Goal: Transaction & Acquisition: Book appointment/travel/reservation

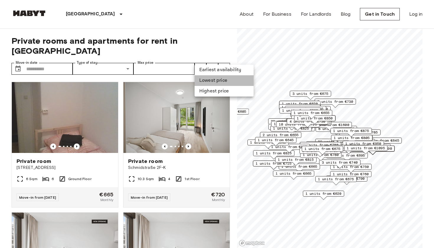
click at [211, 83] on li "Lowest price" at bounding box center [224, 80] width 59 height 11
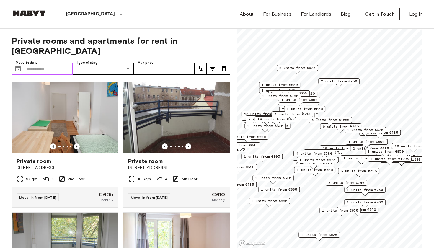
click at [55, 63] on input "Move-in date" at bounding box center [49, 69] width 46 height 12
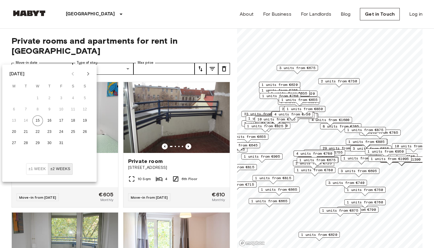
click at [89, 74] on icon "Next month" at bounding box center [88, 73] width 7 height 7
click at [48, 119] on button "13" at bounding box center [49, 120] width 11 height 11
type input "**********"
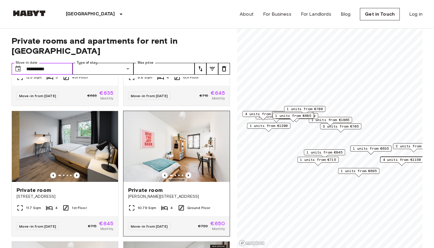
scroll to position [232, 0]
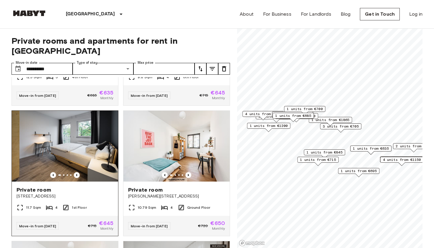
click at [43, 193] on span "[STREET_ADDRESS]" at bounding box center [65, 196] width 97 height 6
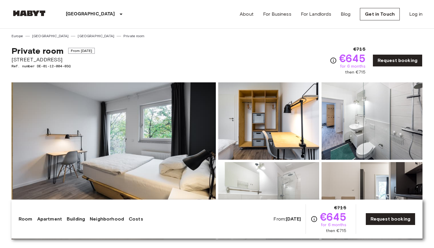
drag, startPoint x: 61, startPoint y: 60, endPoint x: 4, endPoint y: 62, distance: 57.1
click at [158, 49] on div "Private room From Nov 19 2025 Einbecker Straße 27 Ref. number DE-01-12-004-03Q …" at bounding box center [217, 57] width 411 height 37
drag, startPoint x: 61, startPoint y: 61, endPoint x: 11, endPoint y: 58, distance: 49.7
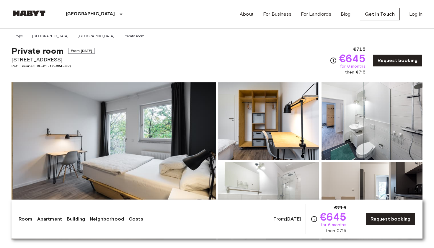
copy span "[STREET_ADDRESS]"
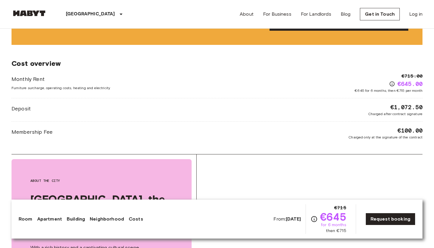
scroll to position [880, 0]
